Goal: Task Accomplishment & Management: Complete application form

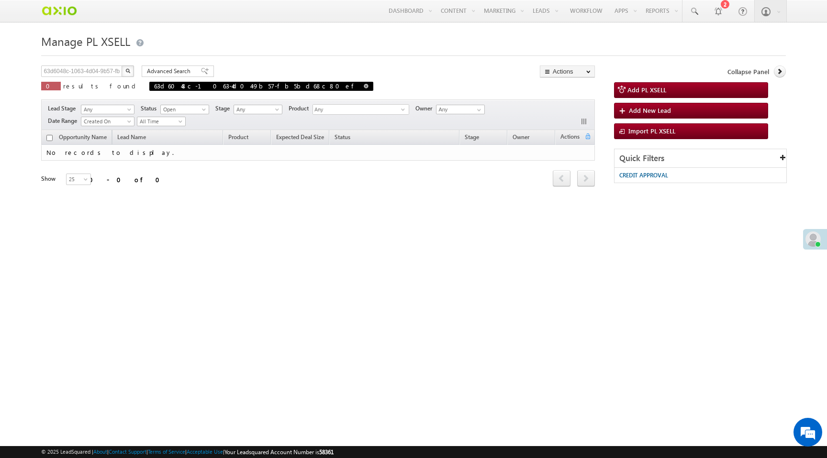
click at [226, 85] on span "63d6048c-1063-4d04-9b57-fb5bd68c80ef" at bounding box center [261, 86] width 224 height 9
click at [364, 87] on span at bounding box center [366, 86] width 5 height 5
type input "Search PL XSELL"
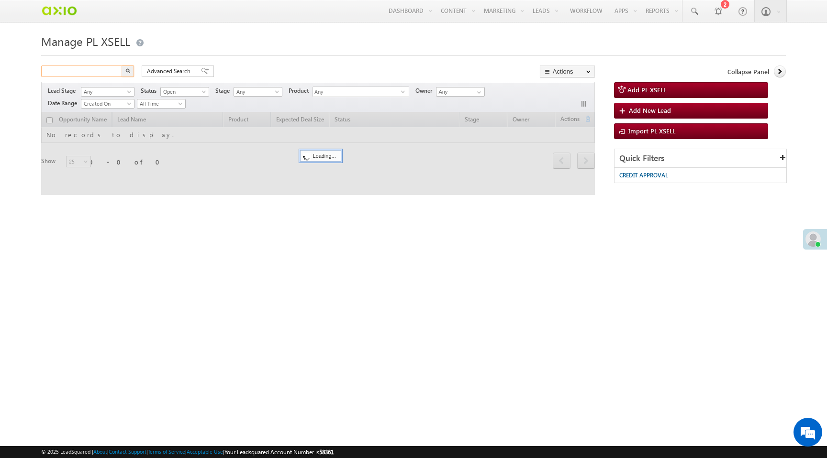
click at [105, 74] on input "text" at bounding box center [82, 71] width 82 height 11
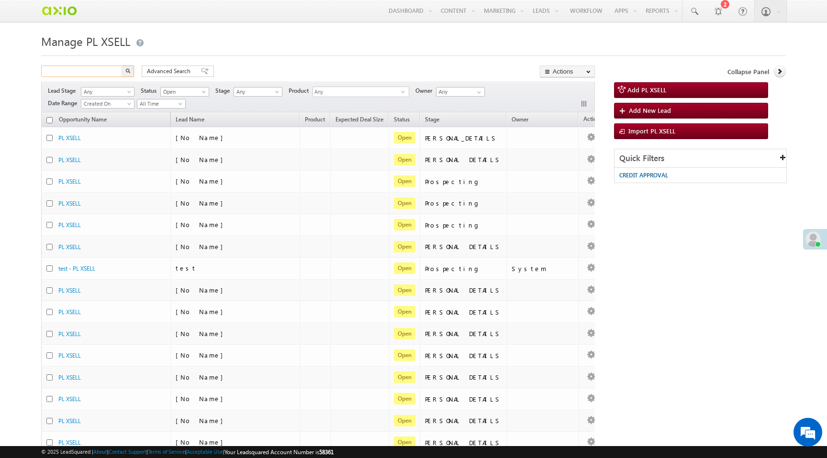
paste input "446037"
type input "4"
type input "Search PL XSELL"
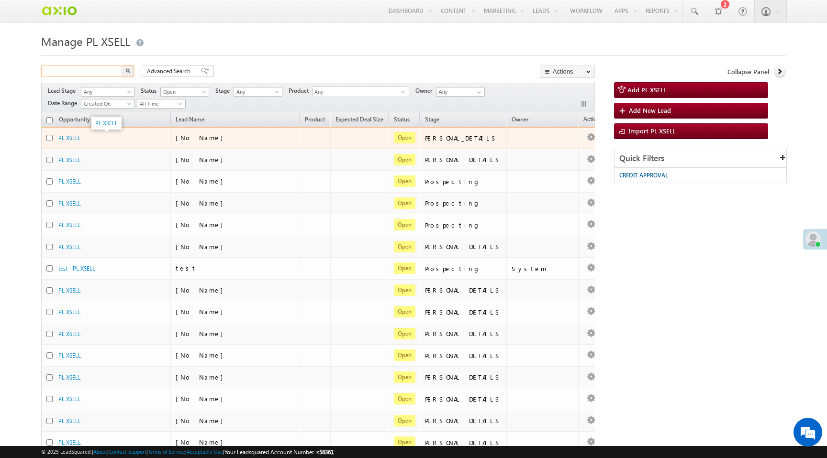
paste input "edc0d723-579f-4e5b-988c-78fed640980b"
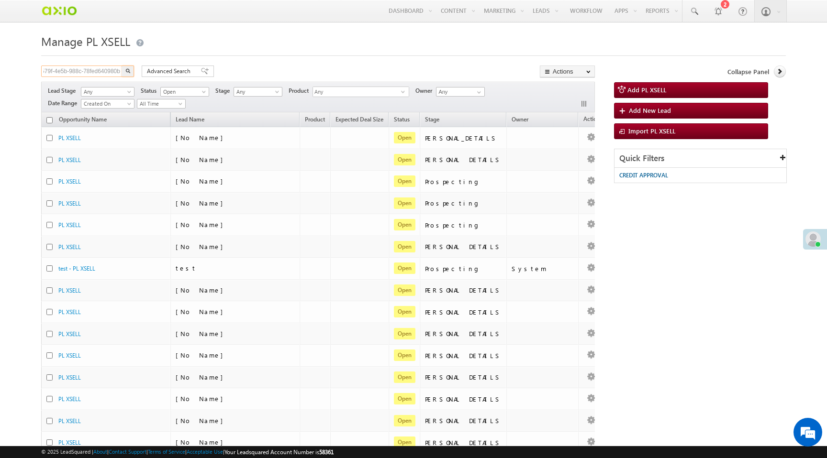
type input "edc0d723-579f-4e5b-988c-78fed640980b"
click at [125, 72] on button "button" at bounding box center [127, 71] width 12 height 11
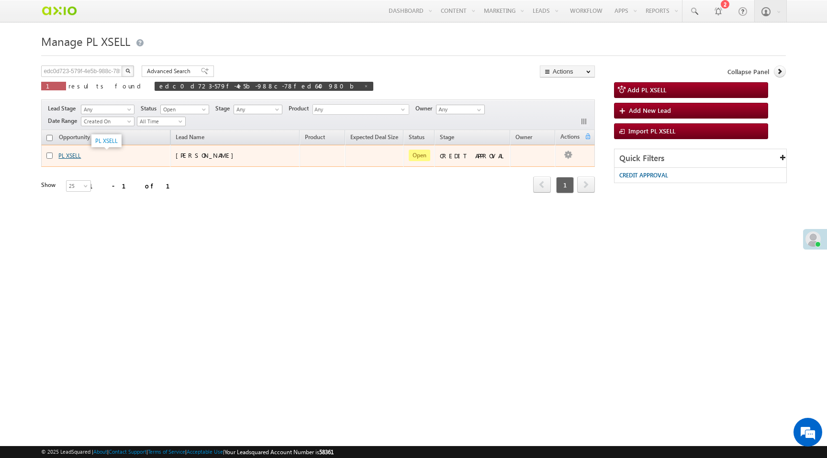
click at [71, 157] on link "PL XSELL" at bounding box center [69, 155] width 22 height 7
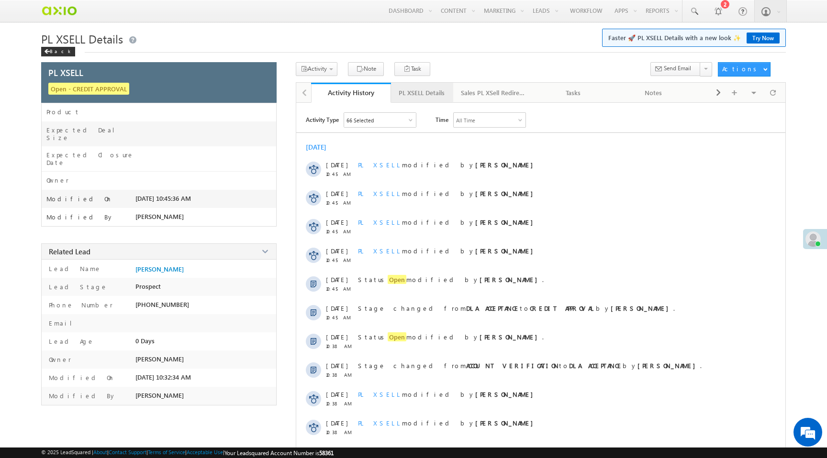
click at [419, 96] on div "PL XSELL Details" at bounding box center [421, 92] width 46 height 11
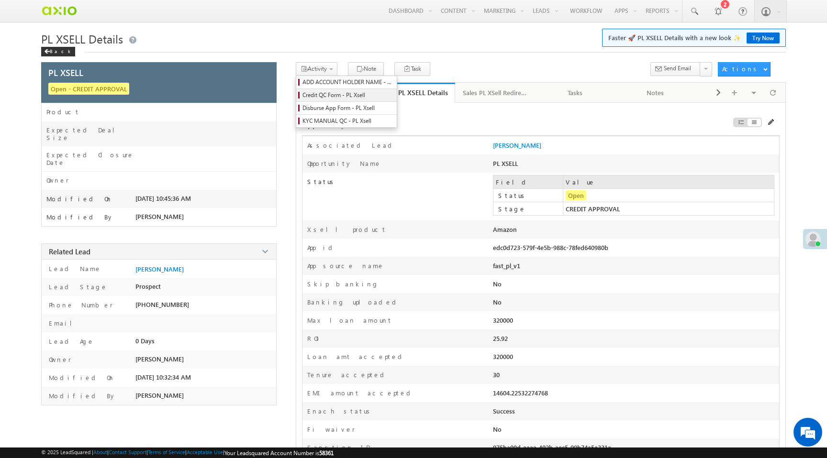
click at [333, 96] on span "Credit QC Form - PL Xsell" at bounding box center [347, 95] width 91 height 9
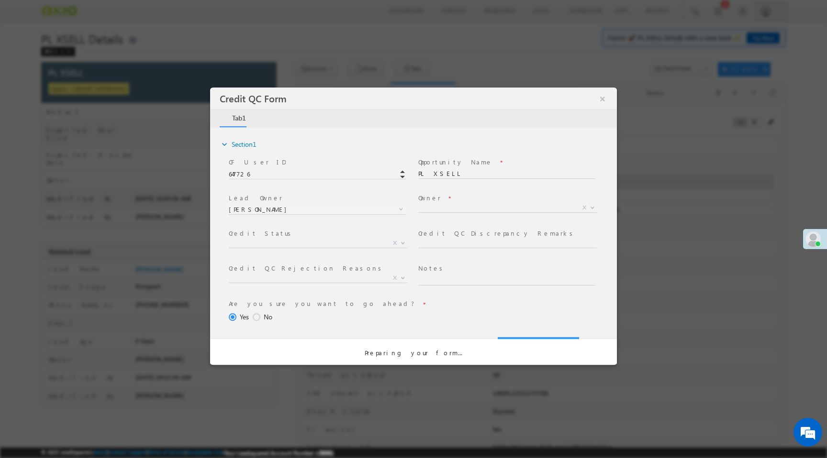
select select "50aed37f-b58e-11ec-8597-0681fe0b10f8"
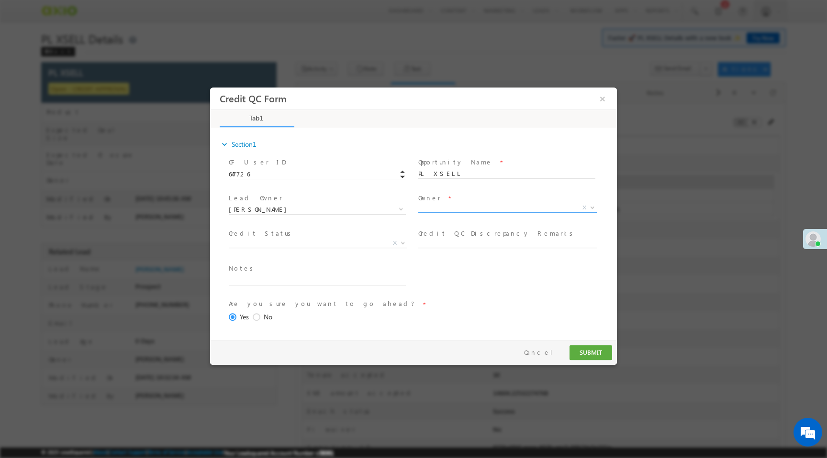
click at [449, 210] on span "X" at bounding box center [507, 208] width 178 height 10
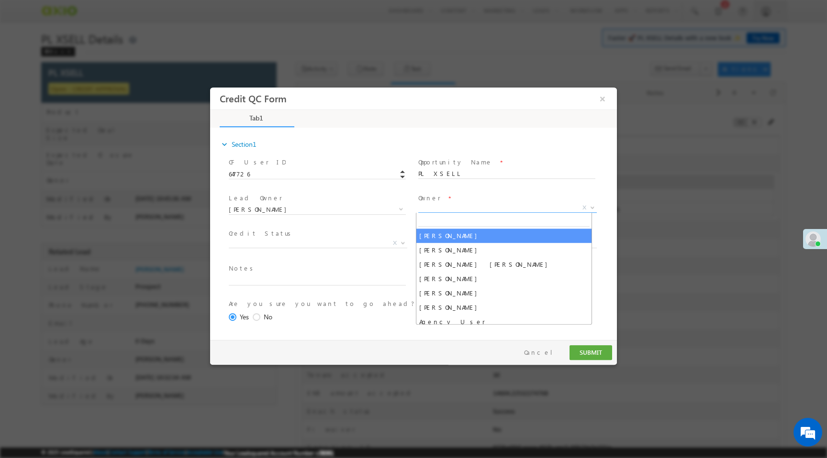
select select "65e28f60-3a0a-11ef-bbd2-0695f51e8b4b"
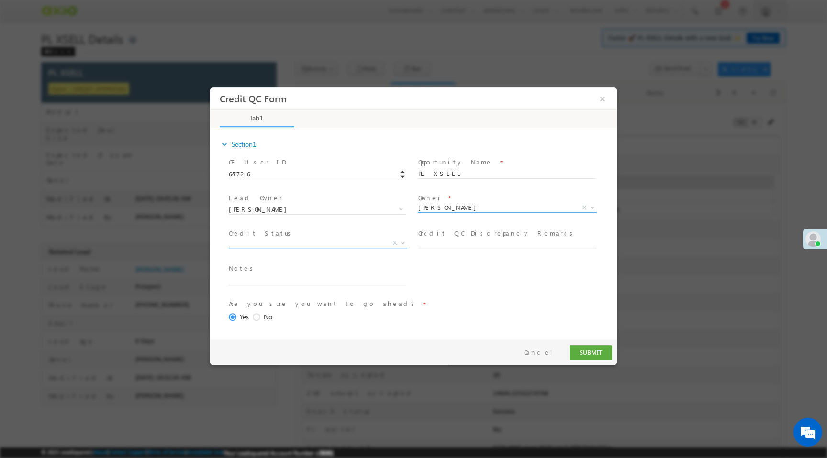
click at [325, 244] on span "X" at bounding box center [318, 244] width 178 height 10
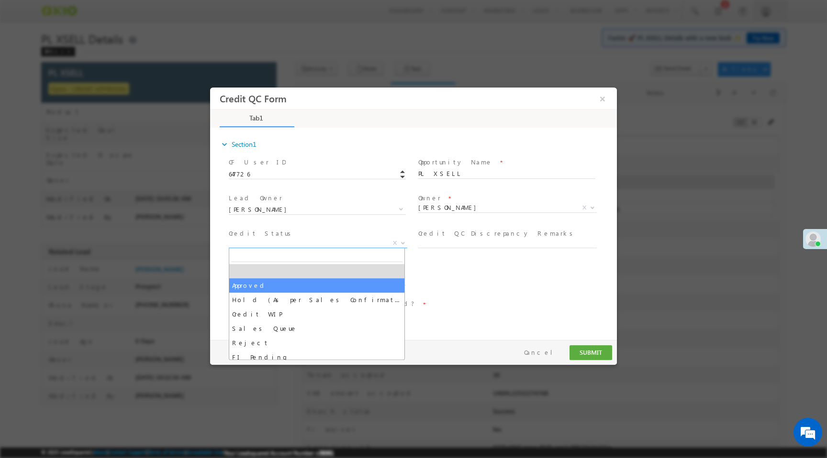
select select "Approved"
select select "NA"
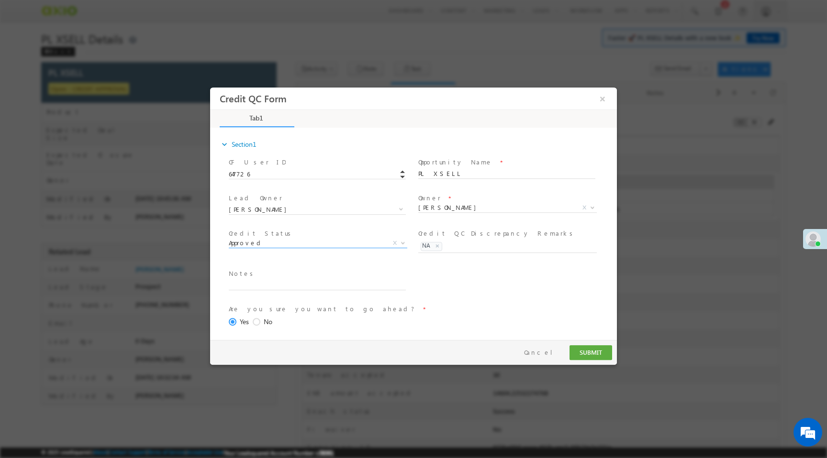
scroll to position [39, 0]
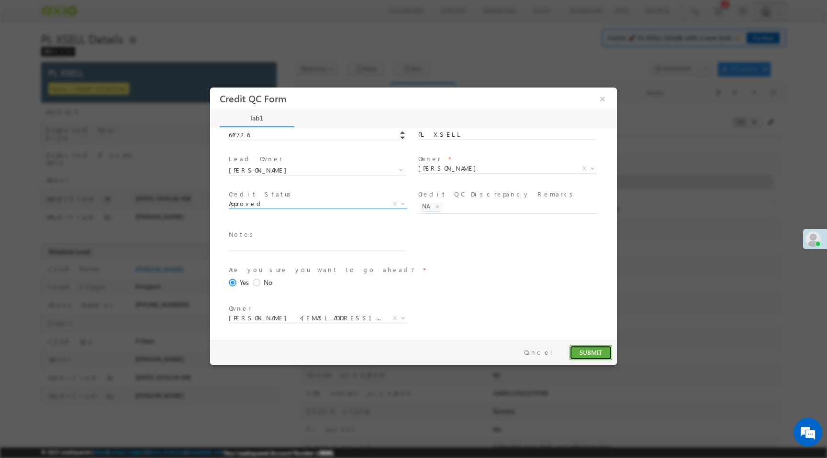
click at [584, 353] on button "SUBMIT" at bounding box center [590, 352] width 43 height 15
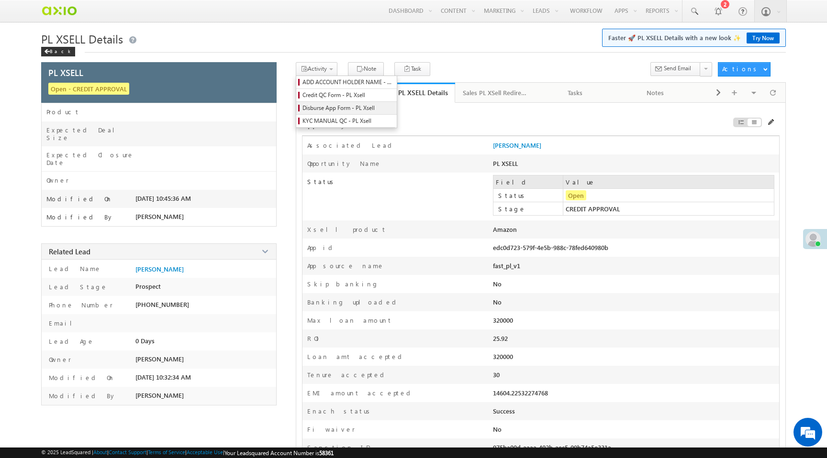
click at [338, 110] on span "Disburse App Form - PL Xsell" at bounding box center [347, 108] width 91 height 9
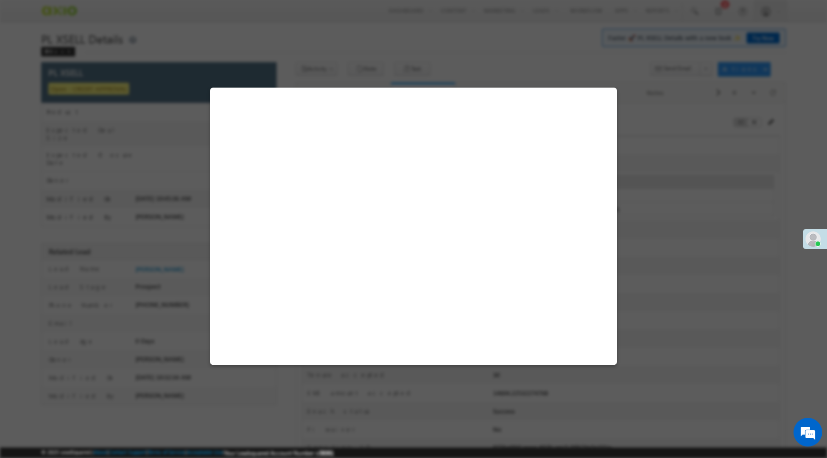
select select "PL XSell Disbursement Initiated"
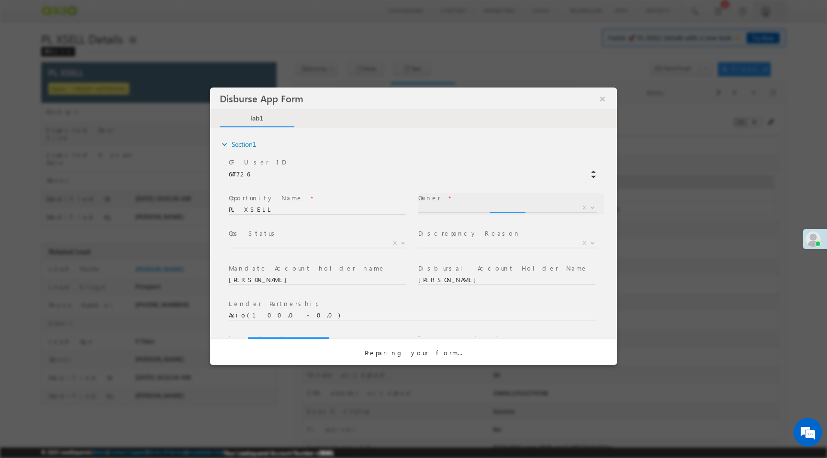
scroll to position [0, 0]
select select "65e28f60-3a0a-11ef-bbd2-0695f51e8b4b"
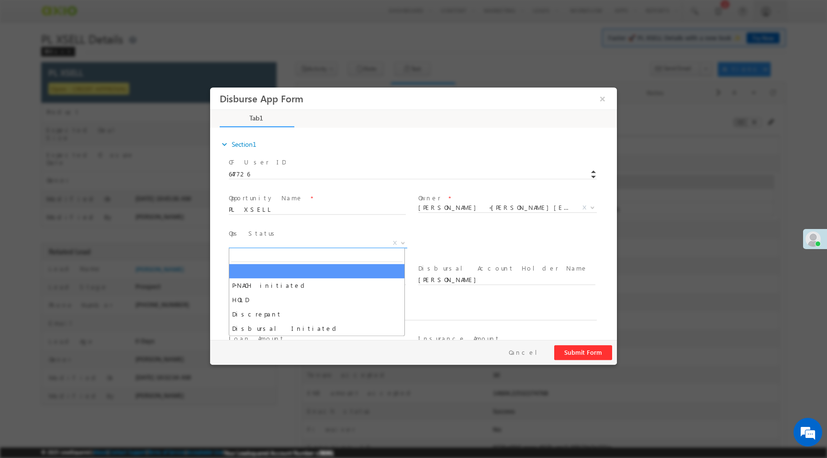
click at [341, 247] on span "X" at bounding box center [318, 244] width 178 height 10
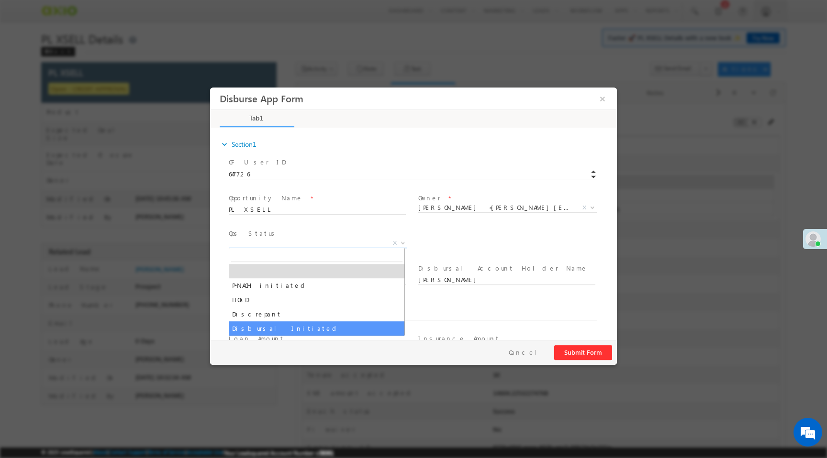
select select "Disbursal Initiated"
select select "NA"
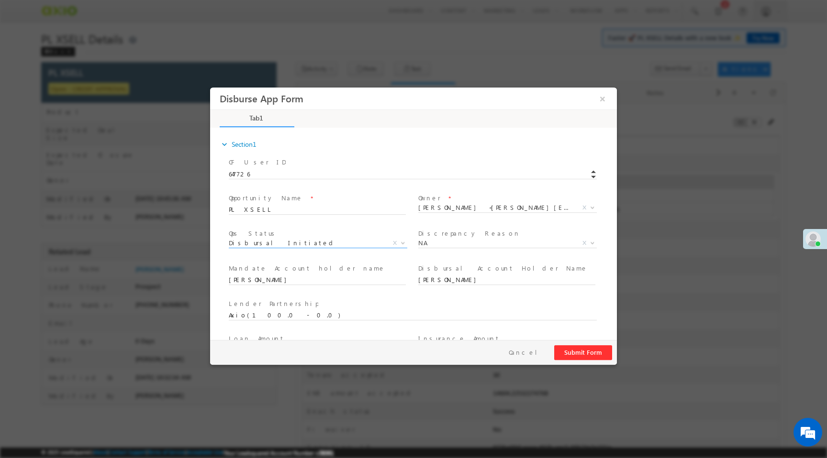
scroll to position [140, 0]
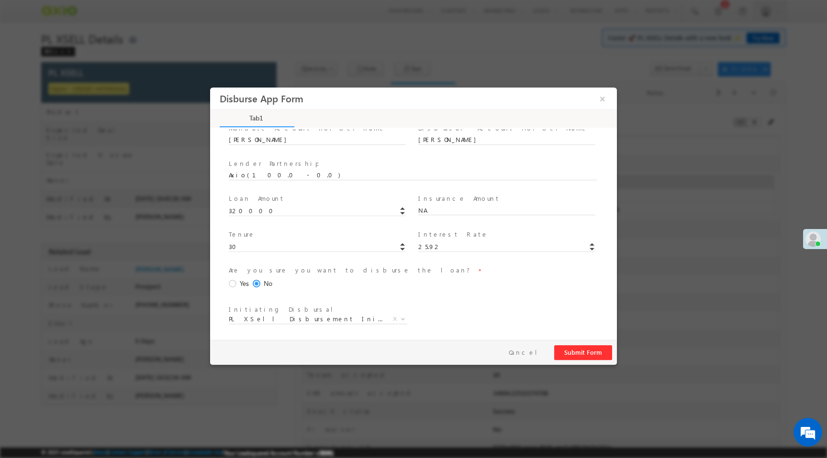
click at [232, 284] on span at bounding box center [234, 284] width 11 height 9
click at [210, 88] on input "Yes" at bounding box center [210, 88] width 0 height 0
click at [589, 350] on button "Submit Form" at bounding box center [583, 352] width 58 height 15
